Goal: Task Accomplishment & Management: Manage account settings

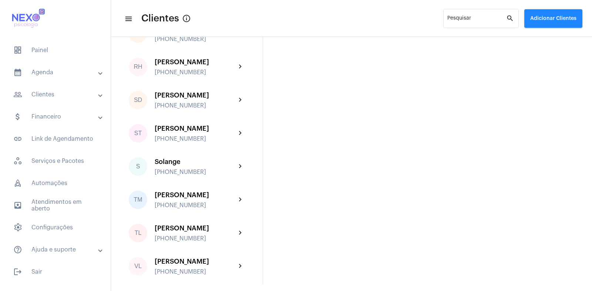
scroll to position [1163, 0]
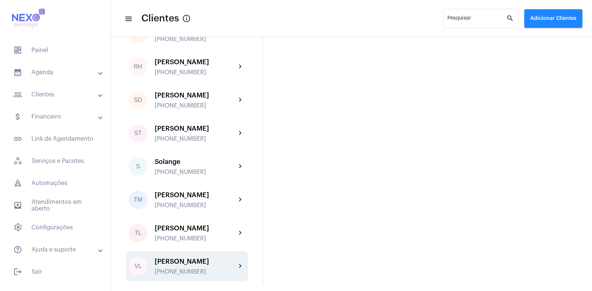
click at [179, 262] on div "[PERSON_NAME]" at bounding box center [195, 261] width 81 height 7
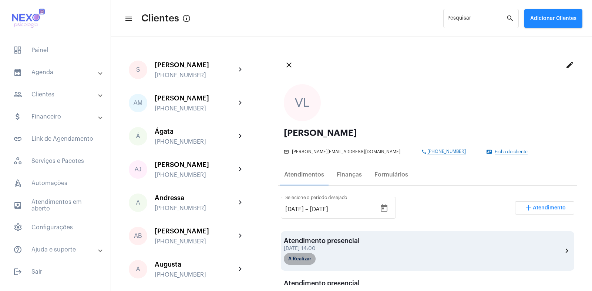
click at [310, 253] on mat-chip "A Realizar" at bounding box center [300, 259] width 32 height 12
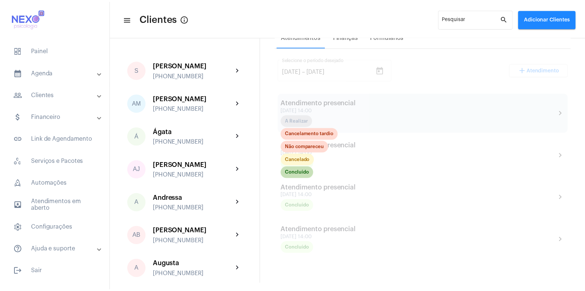
scroll to position [139, 0]
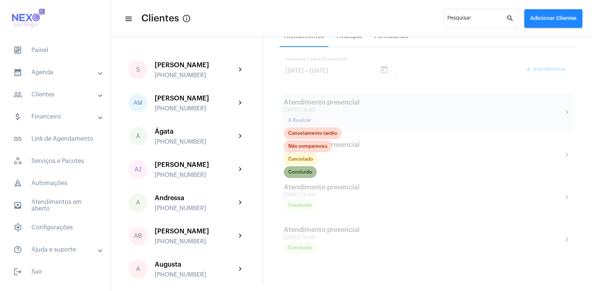
click at [302, 172] on mat-chip "Concluído" at bounding box center [300, 172] width 33 height 12
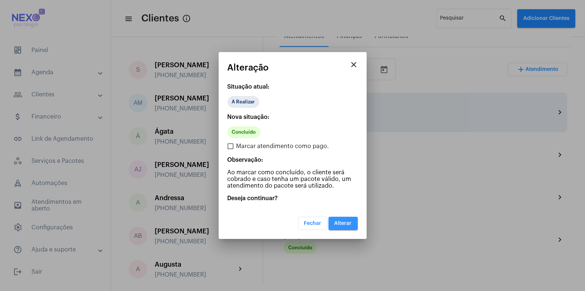
click at [345, 222] on span "Alterar" at bounding box center [342, 223] width 17 height 5
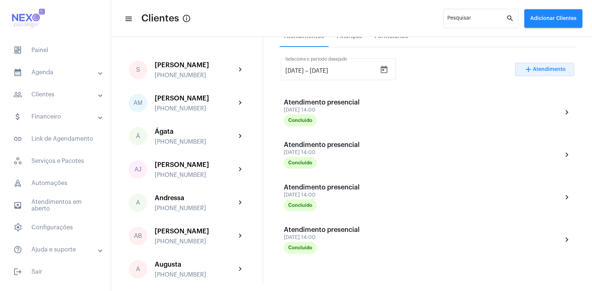
click at [547, 70] on span "Atendimento" at bounding box center [549, 69] width 33 height 5
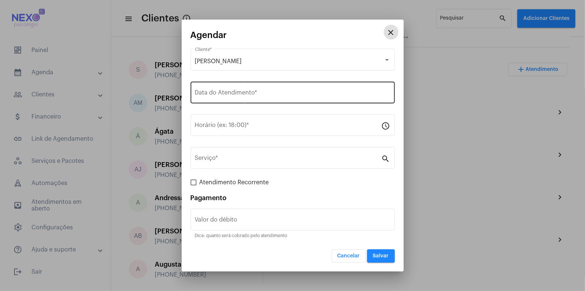
click at [245, 97] on input "Data do Atendimento *" at bounding box center [292, 94] width 195 height 7
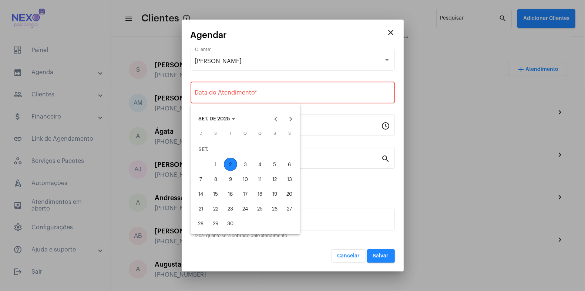
click at [230, 162] on div "2" at bounding box center [230, 164] width 13 height 13
type input "[DATE]"
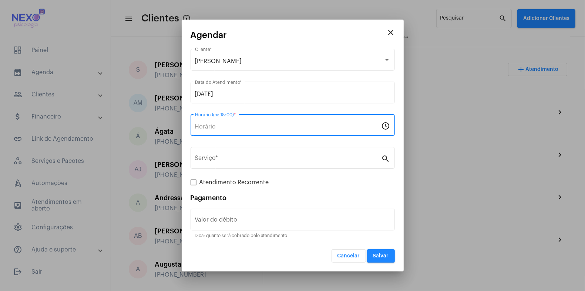
click at [225, 127] on input "Horário (ex: 18:00) *" at bounding box center [288, 127] width 186 height 7
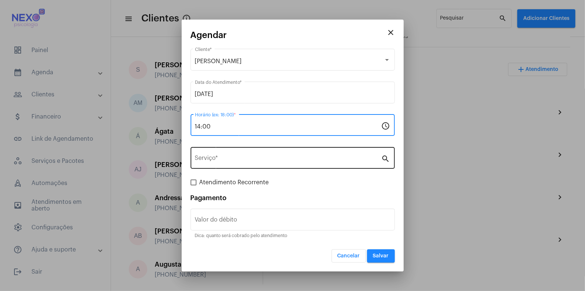
type input "14:00"
click at [232, 155] on div "Serviço *" at bounding box center [288, 157] width 186 height 23
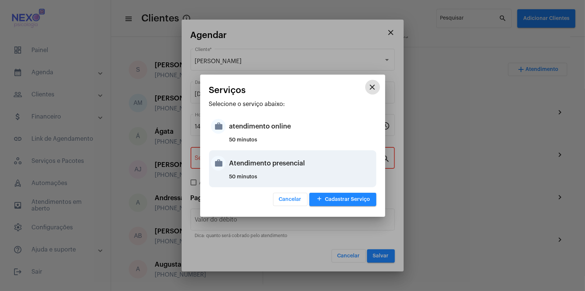
click at [239, 163] on div "Atendimento presencial" at bounding box center [301, 163] width 145 height 22
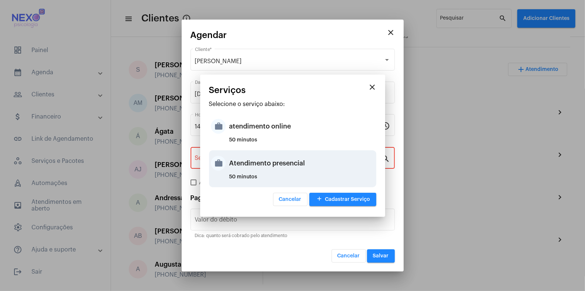
type input "Atendimento presencial"
type input "R$ 150"
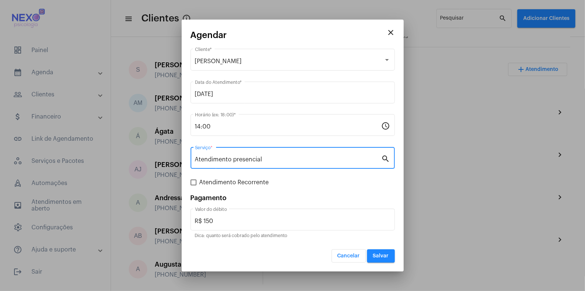
click at [382, 257] on span "Salvar" at bounding box center [381, 256] width 16 height 5
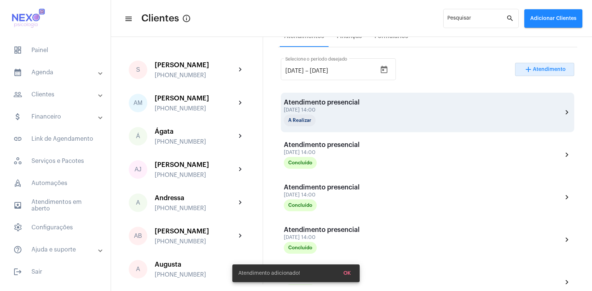
click at [327, 108] on div "[DATE] 14:00" at bounding box center [322, 111] width 76 height 6
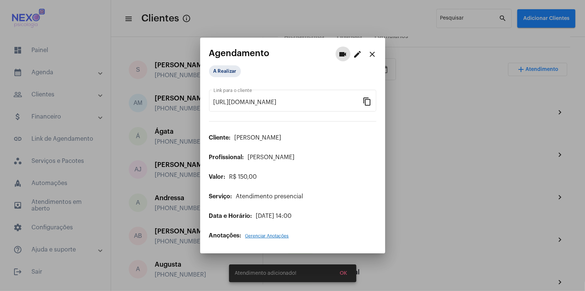
scroll to position [139, 0]
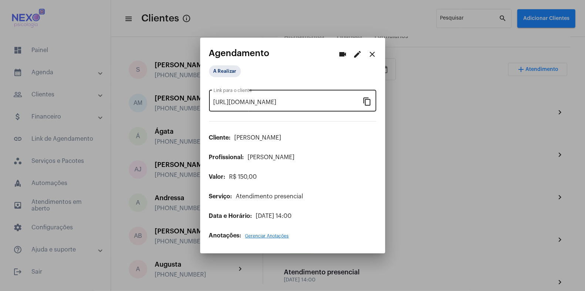
click at [367, 104] on mat-icon "content_copy" at bounding box center [367, 101] width 9 height 9
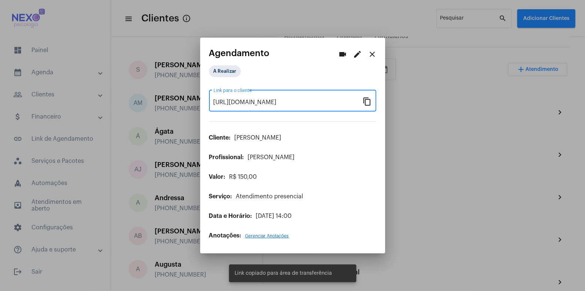
scroll to position [0, 0]
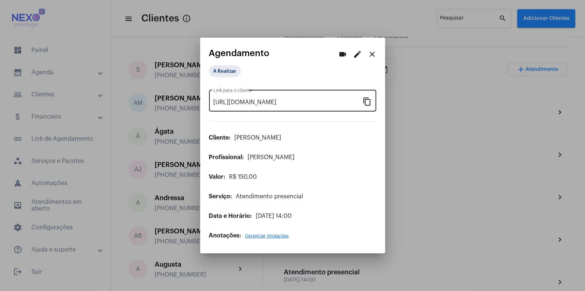
click at [371, 101] on mat-icon "content_copy" at bounding box center [367, 101] width 9 height 9
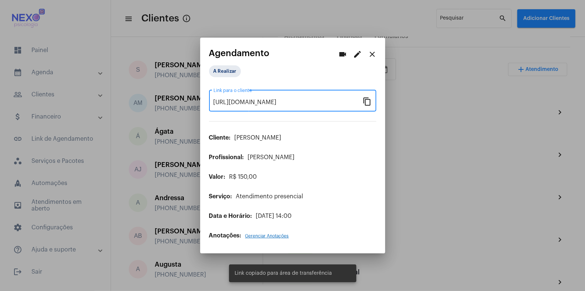
click at [437, 172] on div at bounding box center [292, 145] width 585 height 291
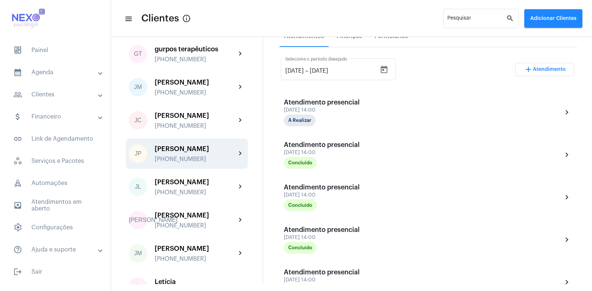
scroll to position [416, 0]
click at [187, 162] on div "[PERSON_NAME] [PHONE_NUMBER]" at bounding box center [195, 153] width 81 height 17
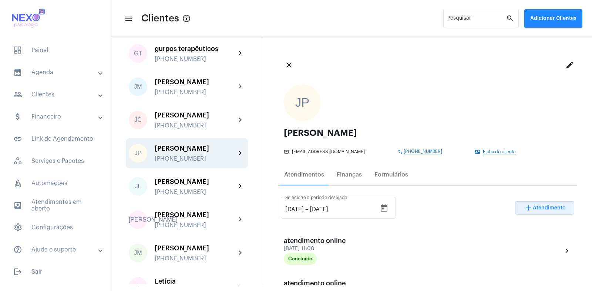
click at [548, 208] on span "Atendimento" at bounding box center [549, 208] width 33 height 5
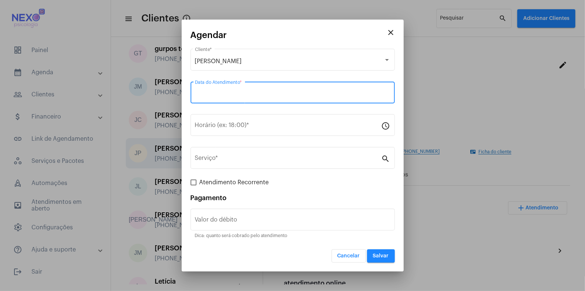
click at [213, 91] on input "Data do Atendimento *" at bounding box center [292, 94] width 195 height 7
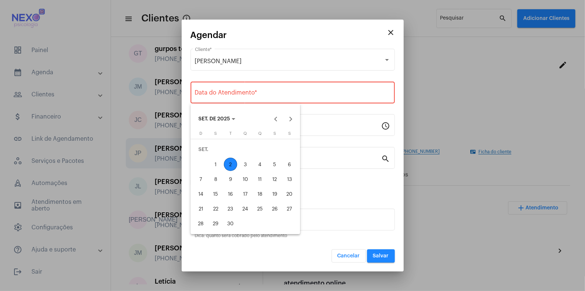
click at [231, 164] on div "2" at bounding box center [230, 164] width 13 height 13
type input "[DATE]"
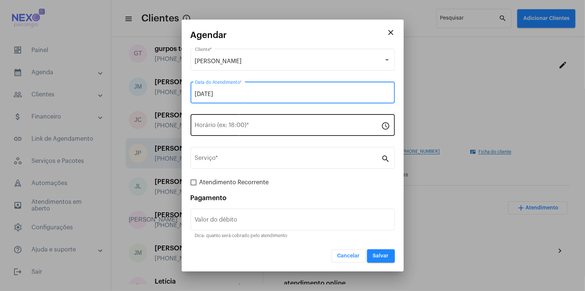
click at [227, 130] on input "Horário (ex: 18:00) *" at bounding box center [288, 127] width 186 height 7
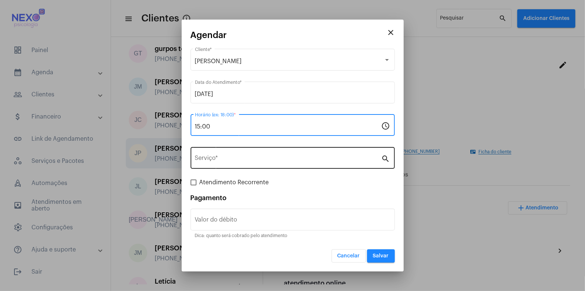
type input "15:00"
click at [233, 161] on input "Serviço *" at bounding box center [288, 159] width 186 height 7
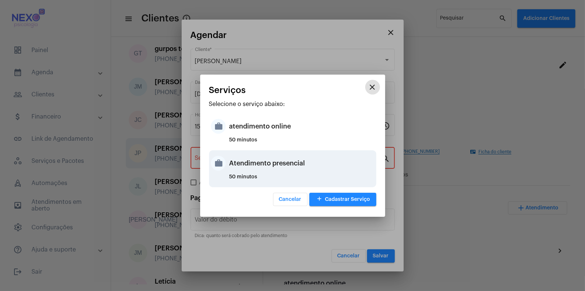
click at [241, 163] on div "Atendimento presencial" at bounding box center [301, 163] width 145 height 22
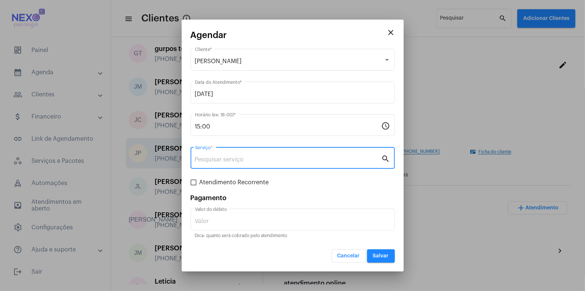
type input "Atendimento presencial"
type input "R$ 150"
click at [378, 256] on span "Salvar" at bounding box center [381, 256] width 16 height 5
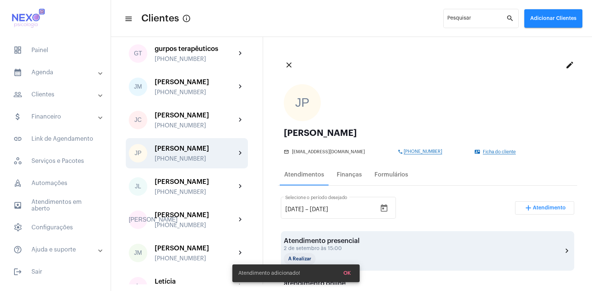
click at [354, 241] on div "Atendimento presencial" at bounding box center [322, 240] width 76 height 7
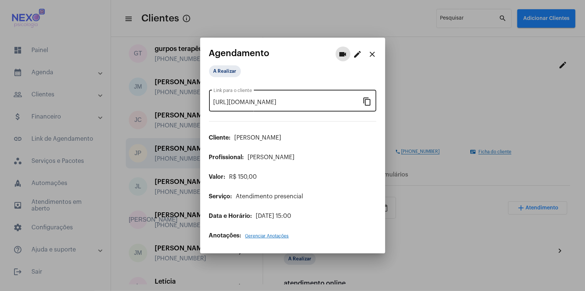
click at [367, 104] on mat-icon "content_copy" at bounding box center [367, 101] width 9 height 9
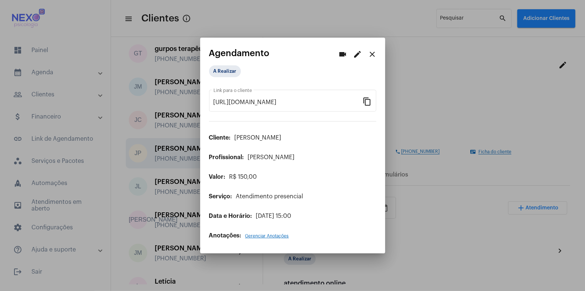
click at [494, 202] on div at bounding box center [292, 145] width 585 height 291
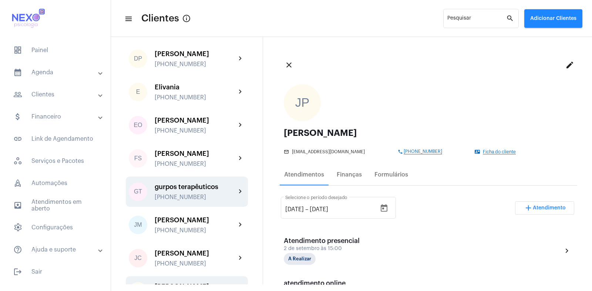
scroll to position [277, 0]
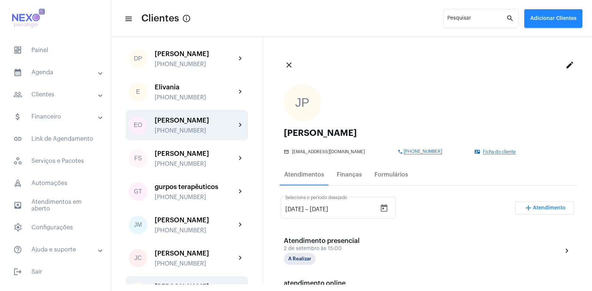
click at [185, 134] on div "[PHONE_NUMBER]" at bounding box center [195, 131] width 81 height 7
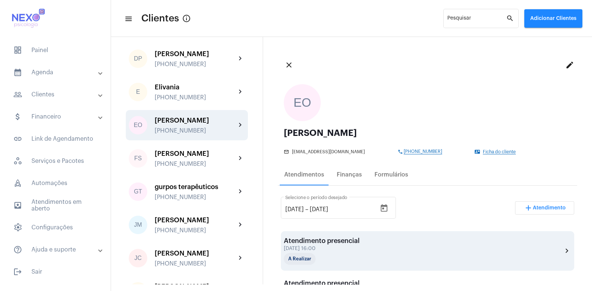
click at [342, 242] on div "Atendimento presencial" at bounding box center [322, 240] width 76 height 7
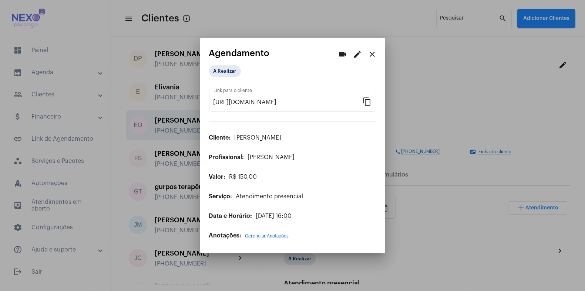
click at [441, 247] on div at bounding box center [292, 145] width 585 height 291
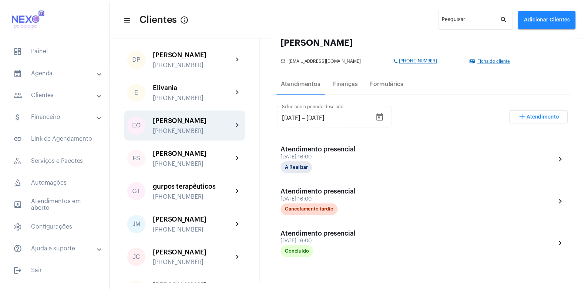
scroll to position [92, 0]
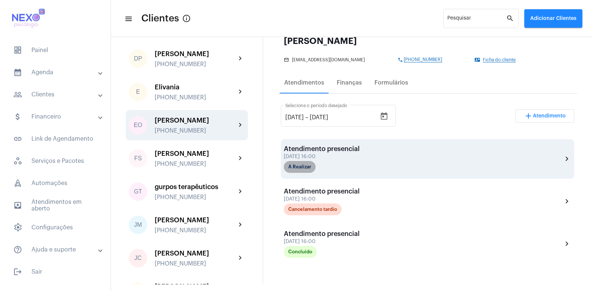
click at [303, 166] on mat-chip "A Realizar" at bounding box center [300, 167] width 32 height 12
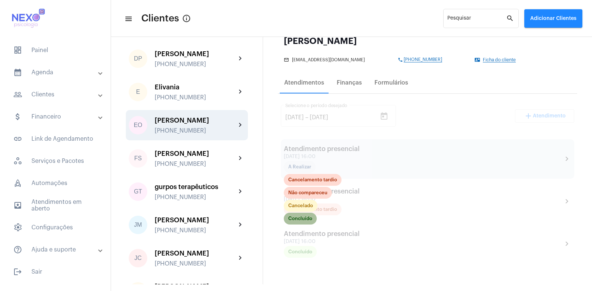
click at [304, 217] on mat-chip "Concluído" at bounding box center [300, 219] width 33 height 12
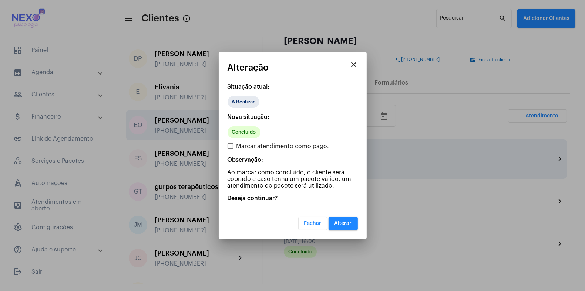
click at [340, 224] on span "Alterar" at bounding box center [342, 223] width 17 height 5
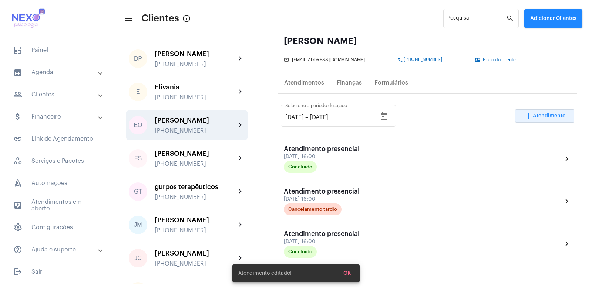
click at [539, 117] on span "Atendimento" at bounding box center [549, 116] width 33 height 5
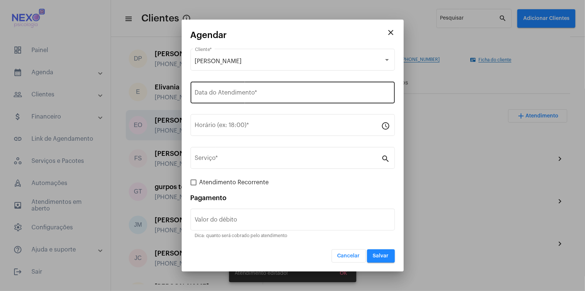
click at [236, 90] on div "Data do Atendimento *" at bounding box center [292, 91] width 195 height 23
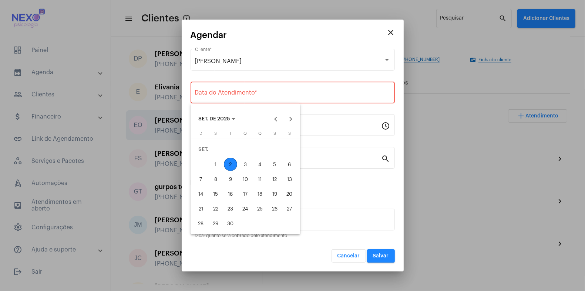
click at [230, 164] on div "2" at bounding box center [230, 164] width 13 height 13
type input "[DATE]"
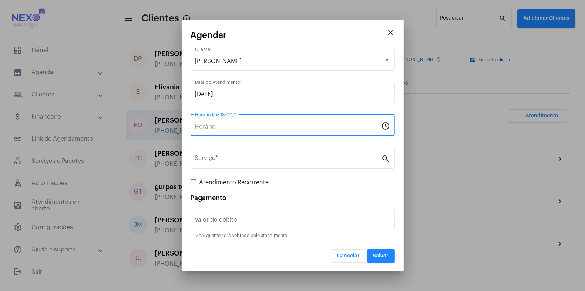
click at [224, 127] on input "Horário (ex: 18:00) *" at bounding box center [288, 127] width 186 height 7
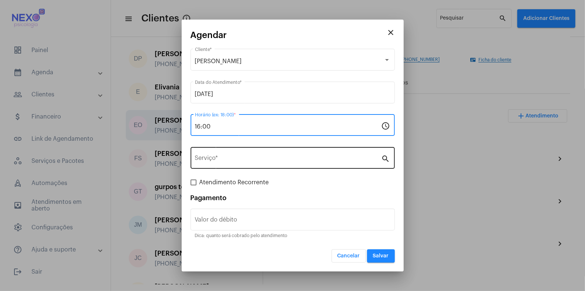
type input "16:00"
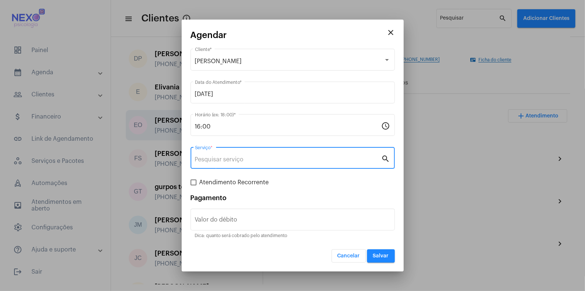
click at [242, 159] on input "Serviço *" at bounding box center [288, 159] width 186 height 7
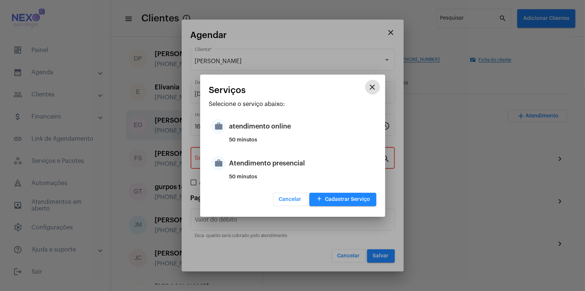
click at [242, 159] on div "Atendimento presencial" at bounding box center [301, 163] width 145 height 22
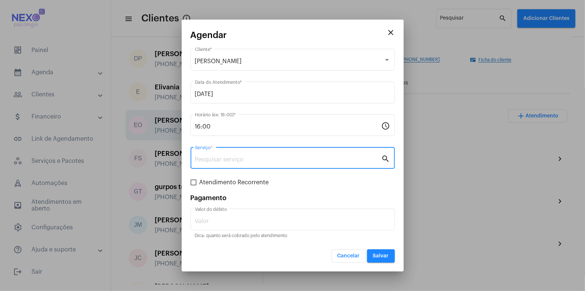
type input "Atendimento presencial"
type input "R$ 150"
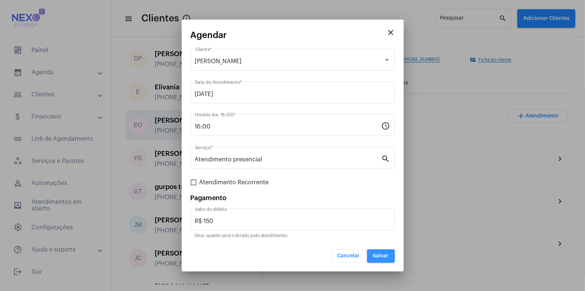
click at [378, 258] on span "Salvar" at bounding box center [381, 256] width 16 height 5
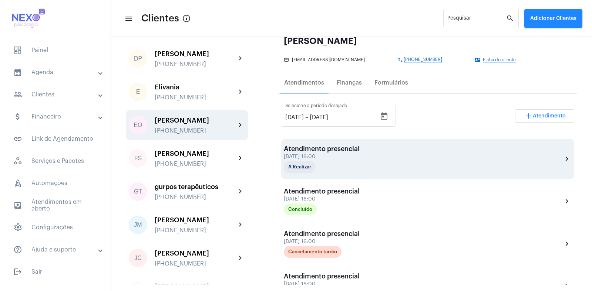
click at [330, 161] on div "A Realizar" at bounding box center [321, 167] width 74 height 12
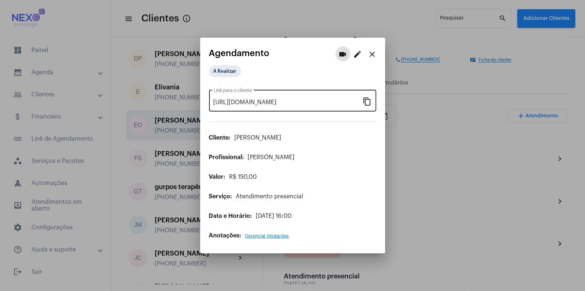
click at [368, 102] on mat-icon "content_copy" at bounding box center [367, 101] width 9 height 9
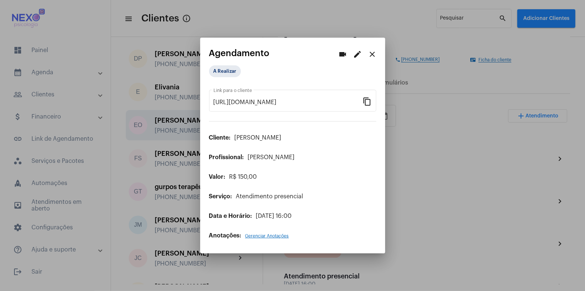
click at [473, 278] on div at bounding box center [292, 145] width 585 height 291
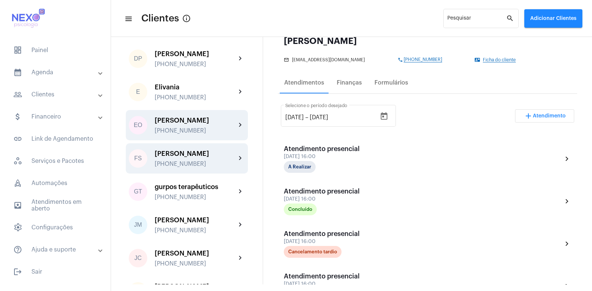
click at [182, 158] on div "[PERSON_NAME]" at bounding box center [195, 153] width 81 height 7
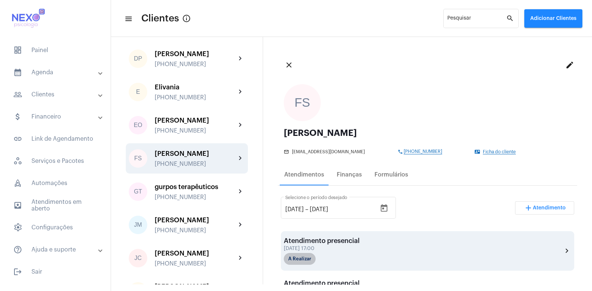
click at [303, 258] on mat-chip "A Realizar" at bounding box center [300, 259] width 32 height 12
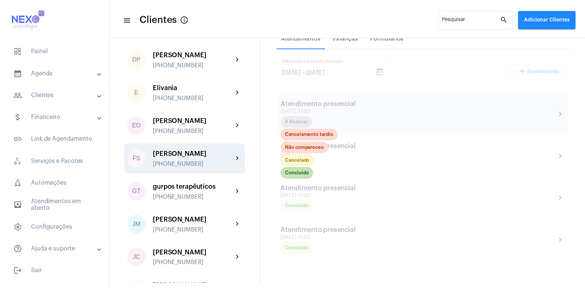
scroll to position [139, 0]
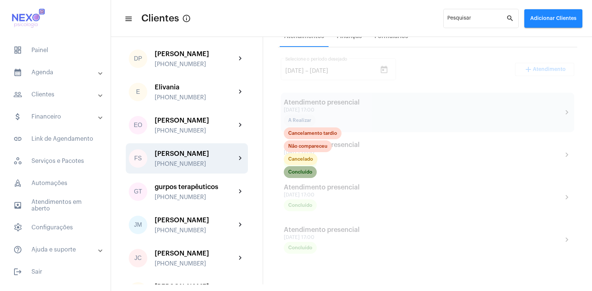
click at [298, 171] on mat-chip "Concluído" at bounding box center [300, 172] width 33 height 12
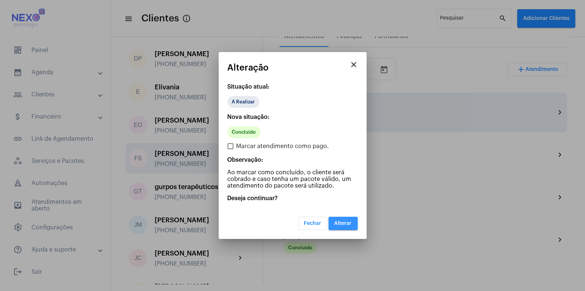
click at [341, 224] on span "Alterar" at bounding box center [342, 223] width 17 height 5
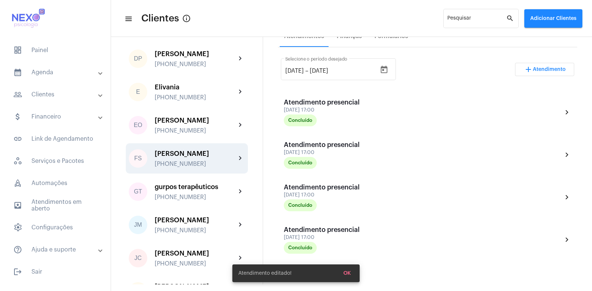
click at [533, 70] on span "Atendimento" at bounding box center [549, 69] width 33 height 5
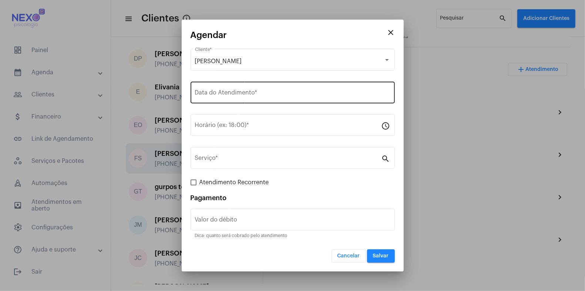
click at [210, 92] on input "Data do Atendimento *" at bounding box center [292, 94] width 195 height 7
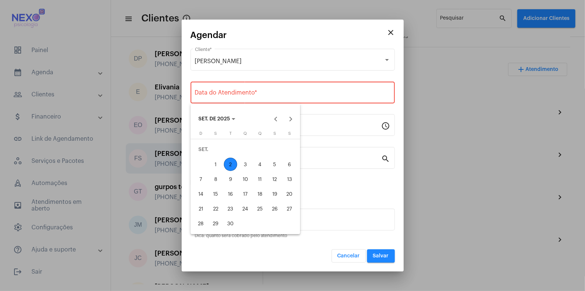
click at [229, 161] on div "2" at bounding box center [230, 164] width 13 height 13
type input "[DATE]"
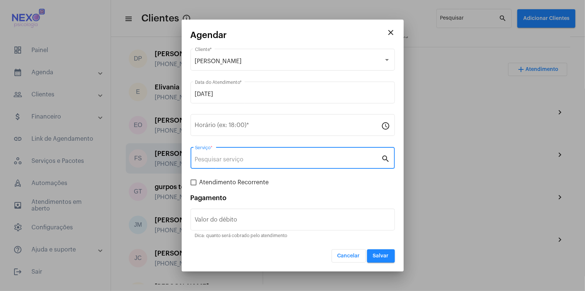
click at [229, 161] on input "Serviço *" at bounding box center [288, 159] width 186 height 7
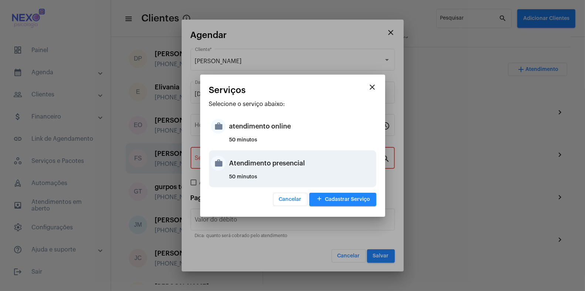
click at [250, 159] on div "Atendimento presencial" at bounding box center [301, 163] width 145 height 22
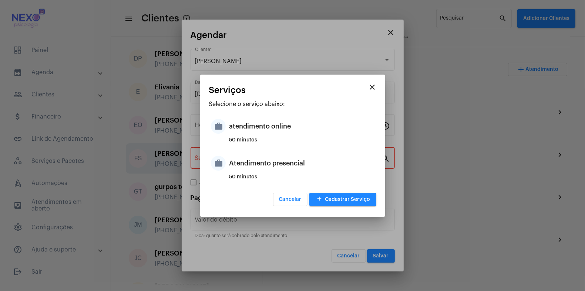
type input "Atendimento presencial"
type input "R$ 150"
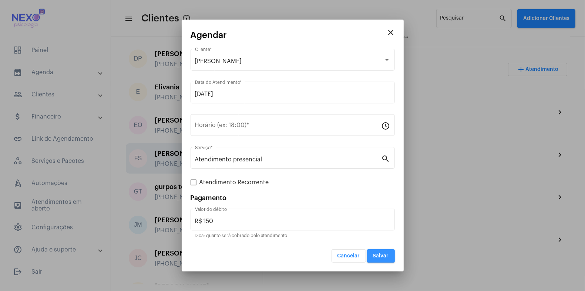
click at [378, 253] on button "Salvar" at bounding box center [381, 256] width 28 height 13
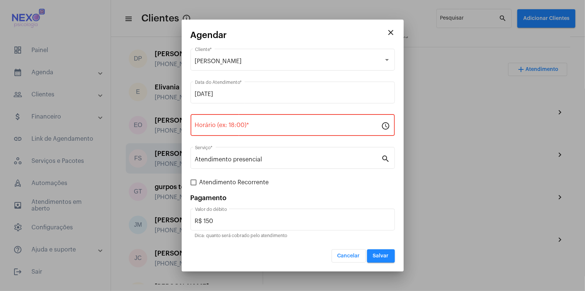
click at [222, 125] on input "Horário (ex: 18:00) *" at bounding box center [288, 127] width 186 height 7
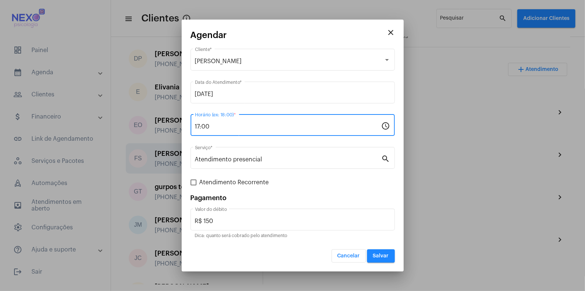
type input "17:00"
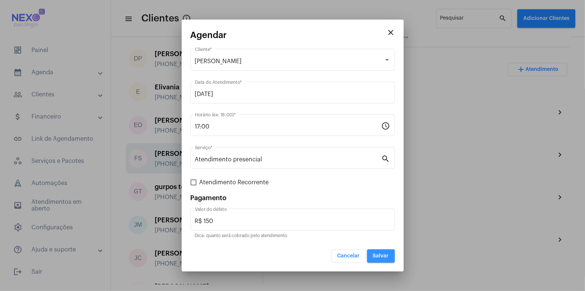
click at [381, 255] on span "Salvar" at bounding box center [381, 256] width 16 height 5
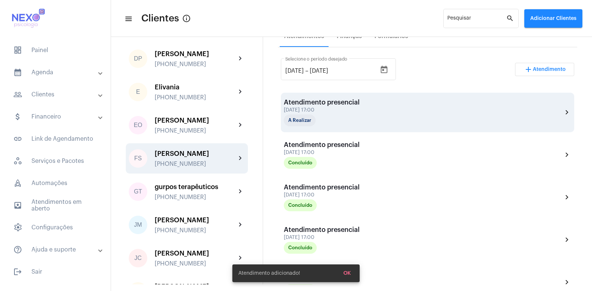
click at [340, 106] on div "Atendimento presencial [DATE] 17:00 A Realizar" at bounding box center [322, 113] width 76 height 28
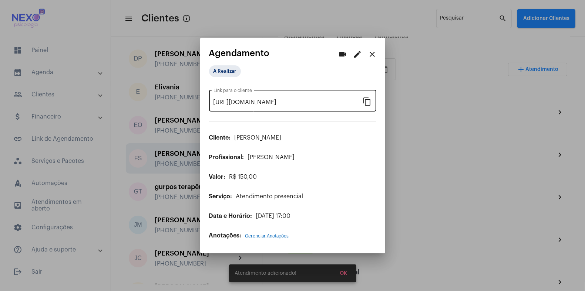
click at [369, 101] on mat-icon "content_copy" at bounding box center [367, 101] width 9 height 9
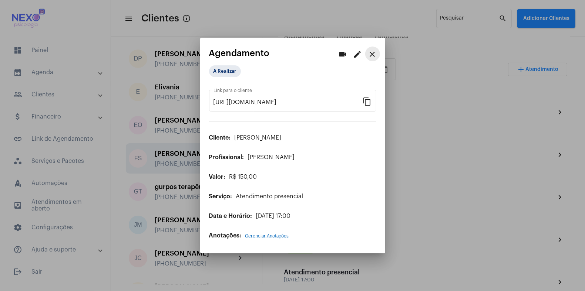
click at [374, 53] on mat-icon "close" at bounding box center [372, 54] width 9 height 9
